Goal: Information Seeking & Learning: Learn about a topic

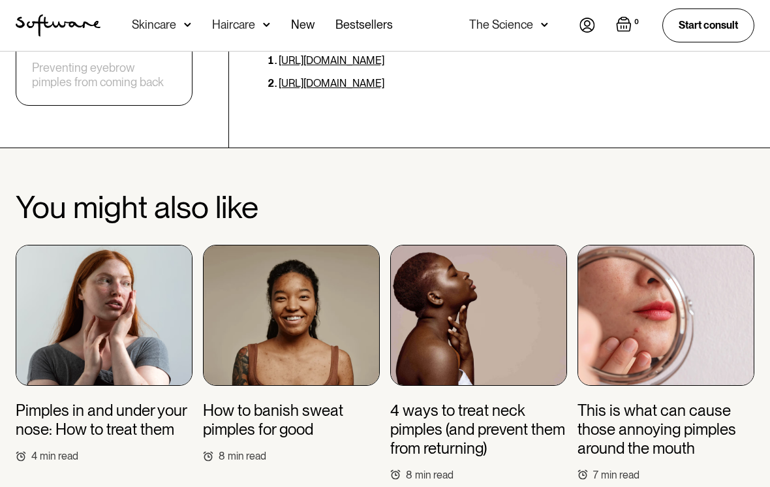
scroll to position [4756, 0]
click at [279, 402] on h3 "How to banish sweat pimples for good" at bounding box center [291, 421] width 177 height 38
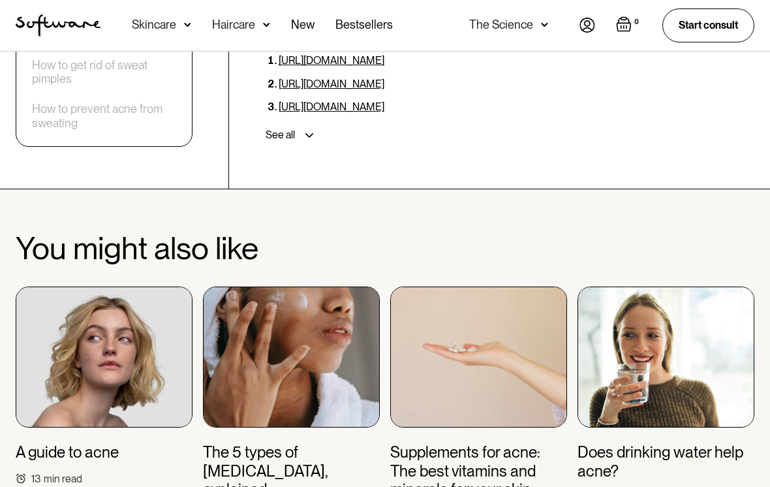
scroll to position [4036, 0]
click at [597, 286] on img at bounding box center [665, 356] width 177 height 141
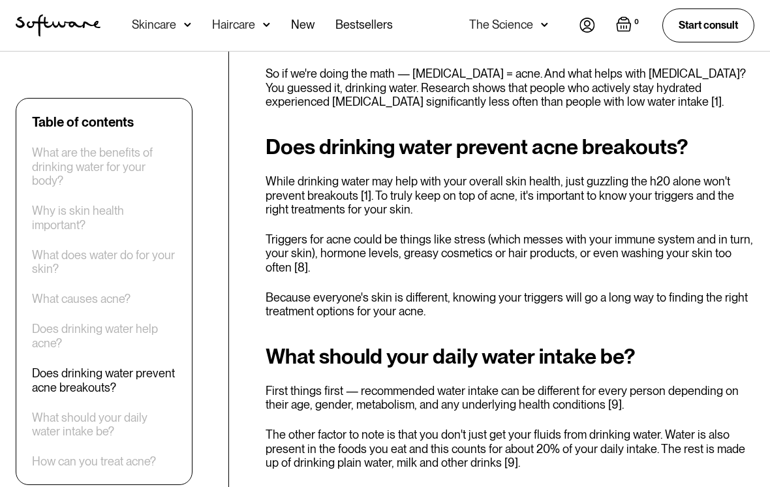
scroll to position [2062, 0]
